Goal: Task Accomplishment & Management: Manage account settings

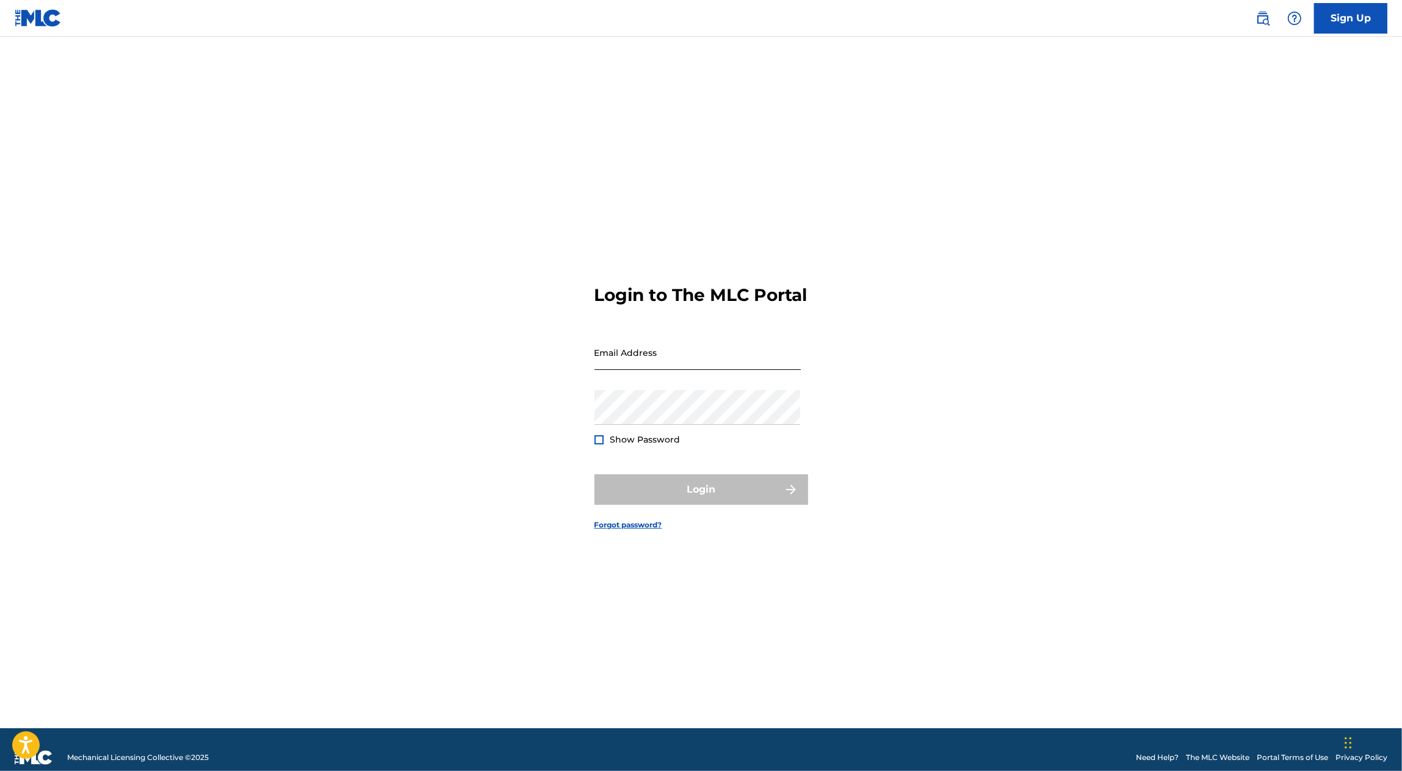
click at [633, 369] on input "Email Address" at bounding box center [697, 352] width 206 height 35
type input "y"
type input "s"
type input "t"
type input "y"
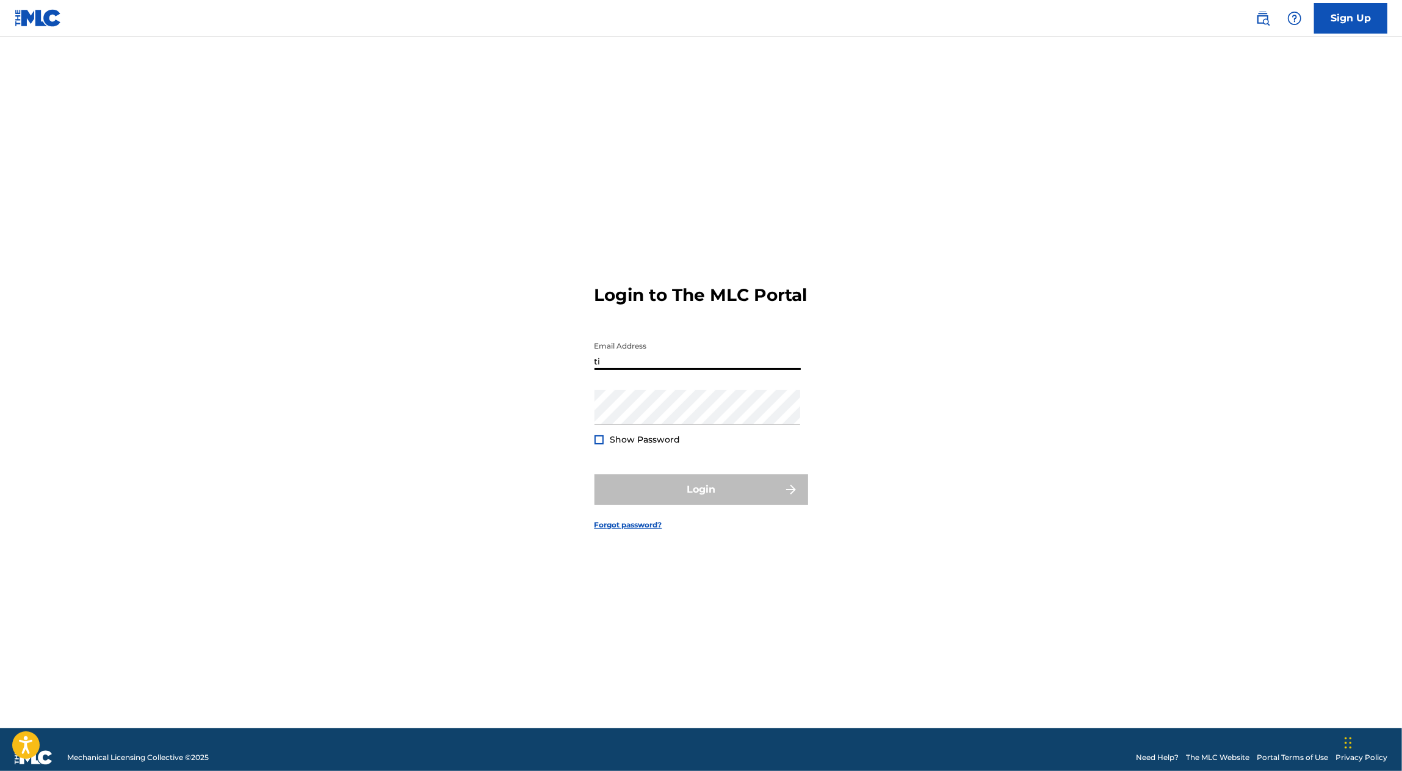
type input "t"
click at [659, 370] on input "ti" at bounding box center [697, 352] width 206 height 35
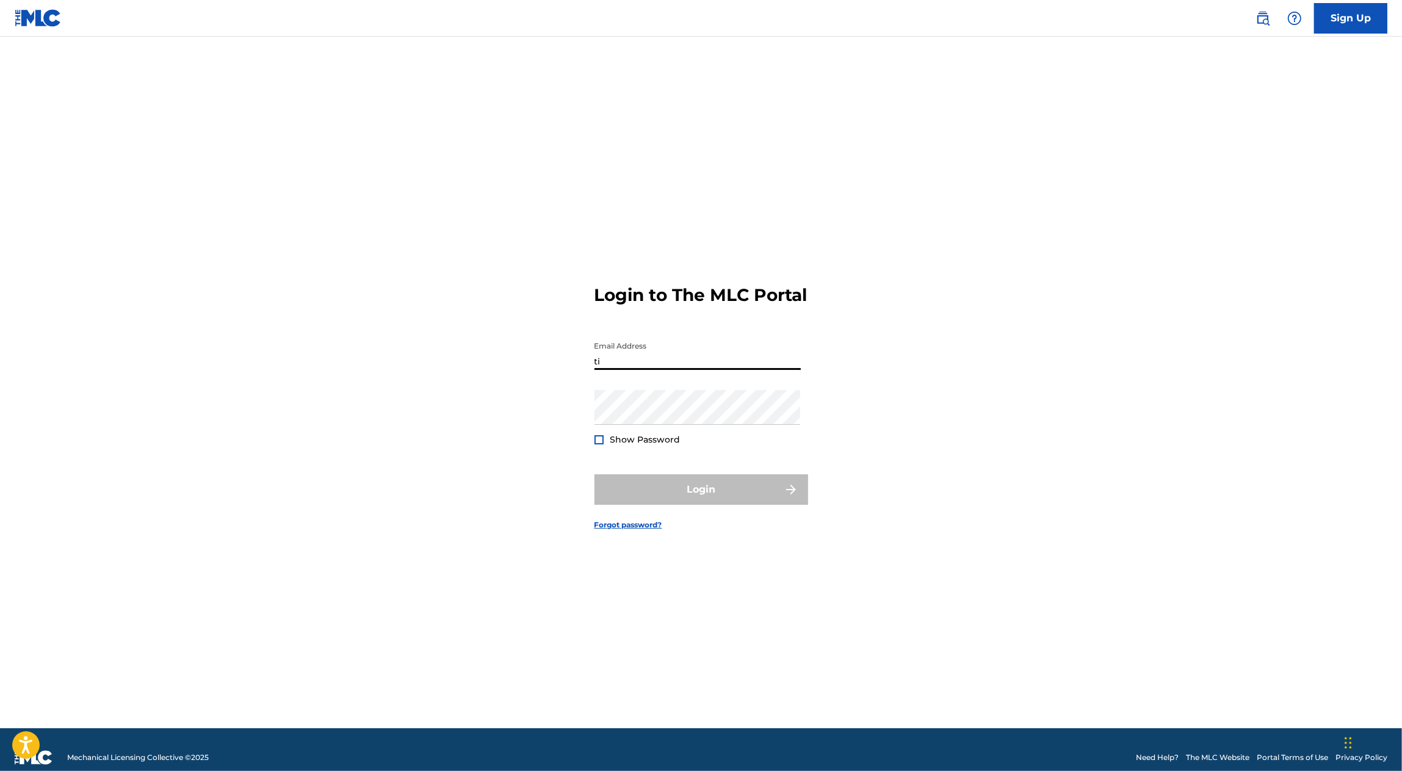
paste input "tanicapublishing@yahoo.com"
type input "[EMAIL_ADDRESS][DOMAIN_NAME]"
click at [645, 351] on input "Email Address" at bounding box center [697, 352] width 206 height 35
paste input "[EMAIL_ADDRESS][DOMAIN_NAME]"
type input "[EMAIL_ADDRESS][DOMAIN_NAME]"
